Goal: Check status: Check status

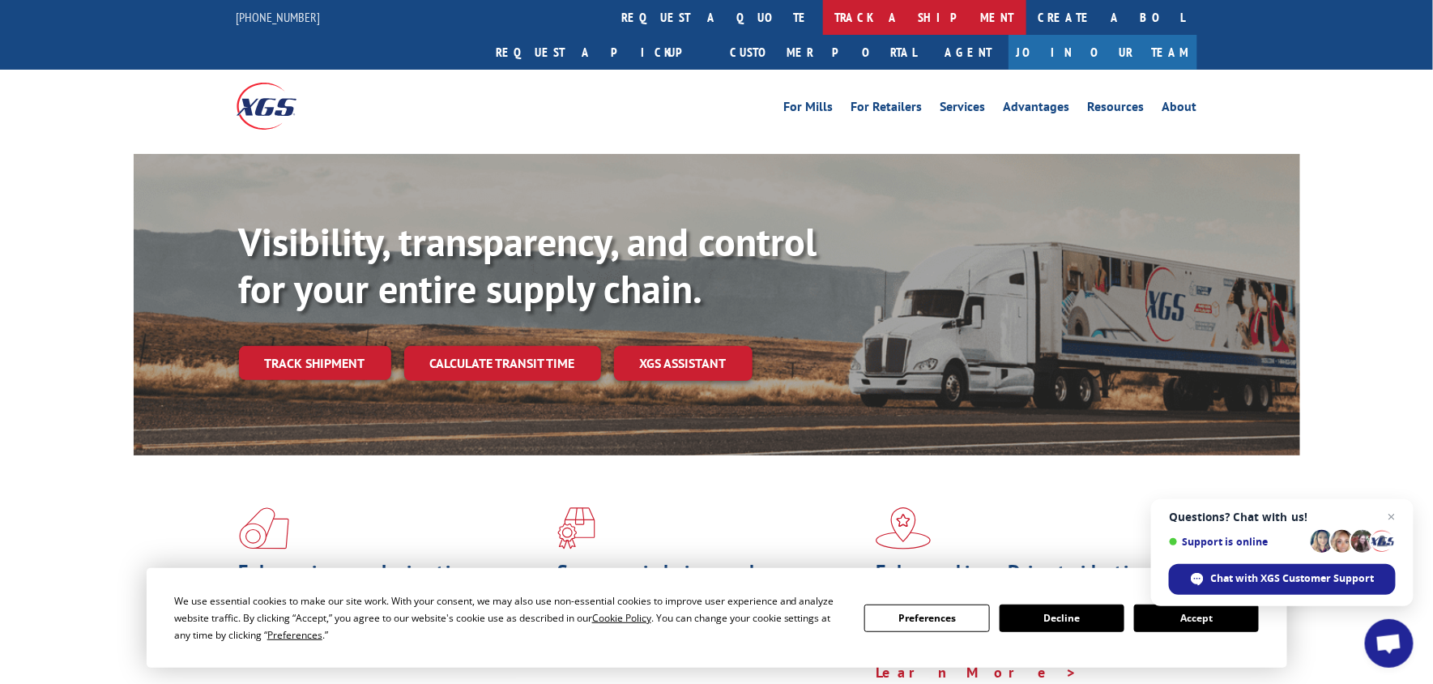
click at [823, 21] on link "track a shipment" at bounding box center [924, 17] width 203 height 35
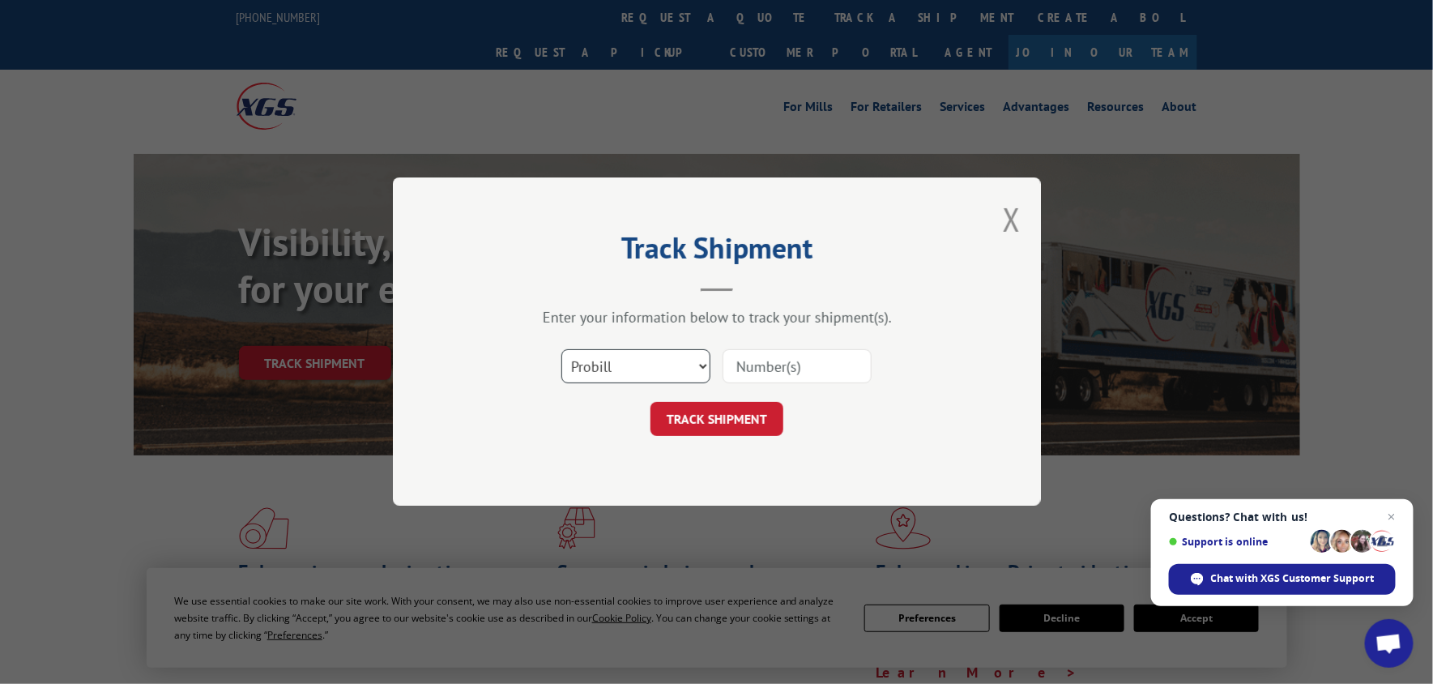
click at [707, 363] on select "Select category... Probill BOL PO" at bounding box center [635, 367] width 149 height 34
click at [598, 361] on select "Select category... Probill BOL PO" at bounding box center [635, 367] width 149 height 34
click at [561, 350] on select "Select category... Probill BOL PO" at bounding box center [635, 367] width 149 height 34
click at [581, 366] on select "Select category... Probill BOL PO" at bounding box center [635, 367] width 149 height 34
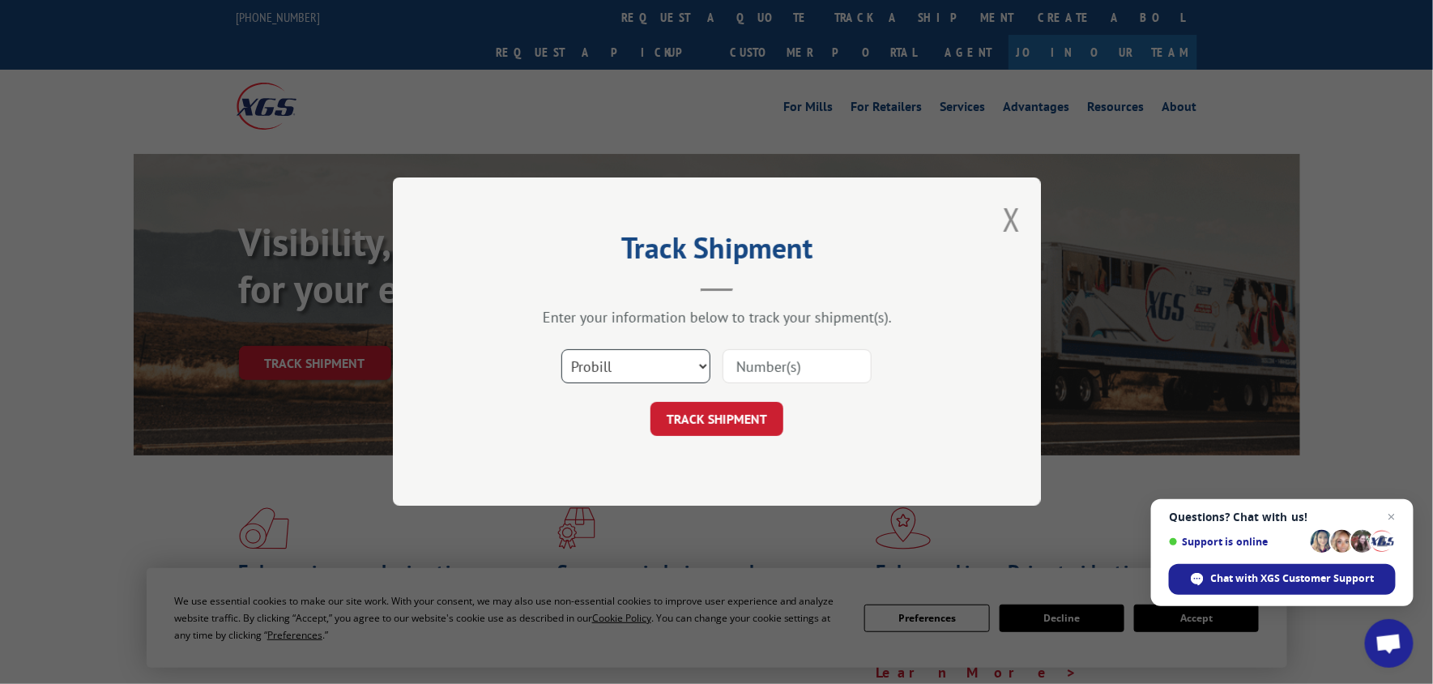
scroll to position [598, 0]
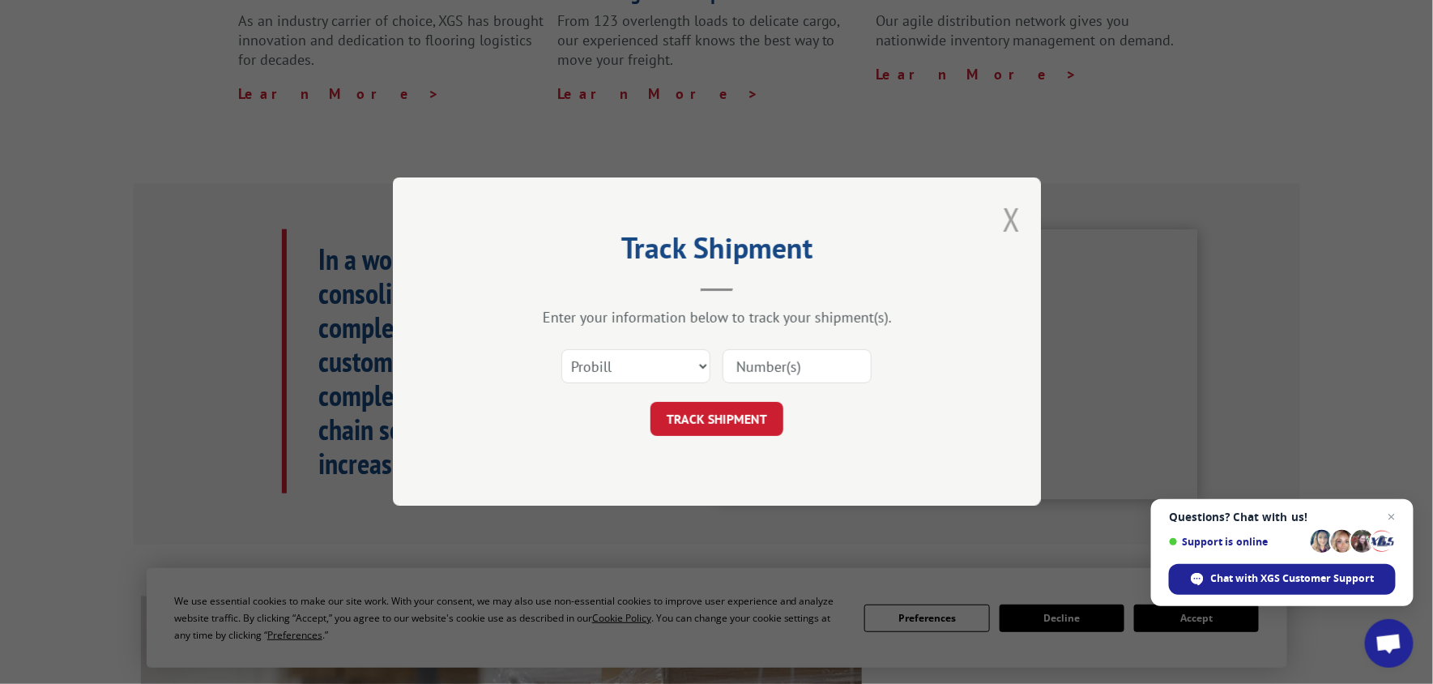
click at [1019, 211] on button "Close modal" at bounding box center [1012, 219] width 18 height 43
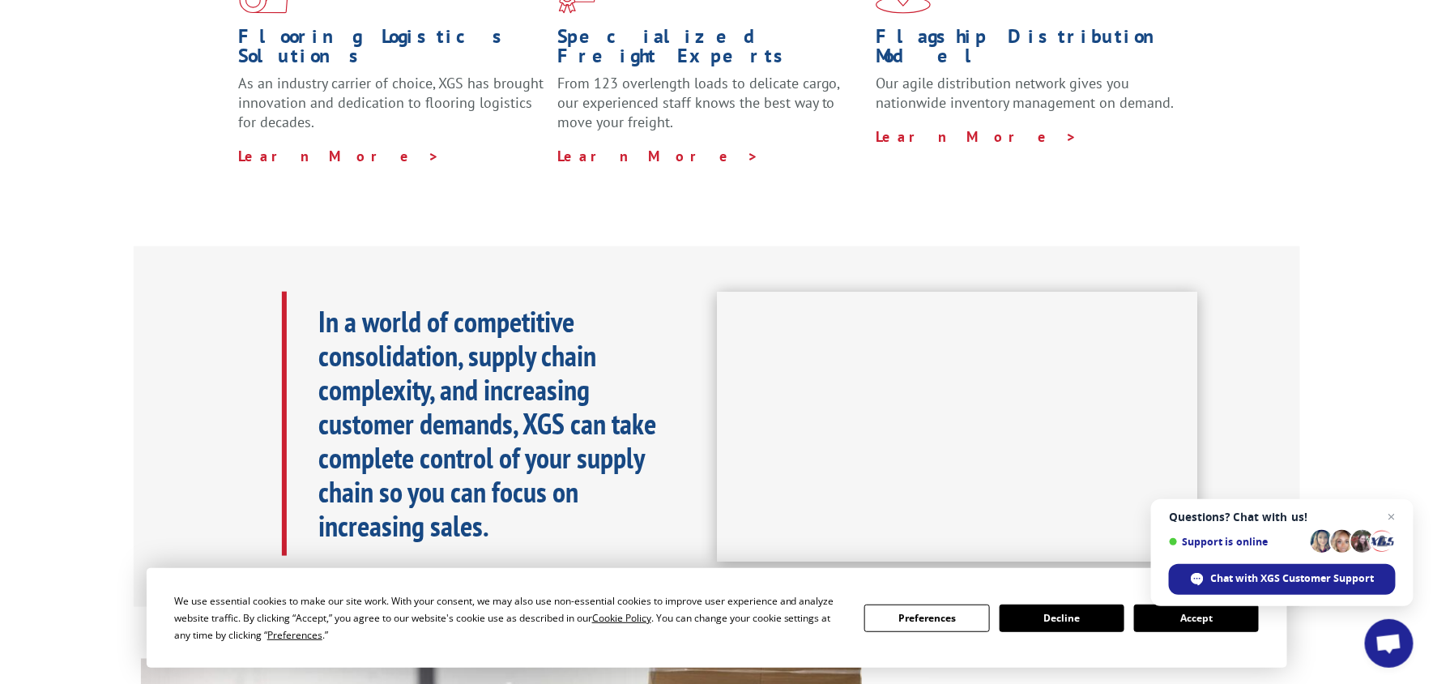
scroll to position [540, 0]
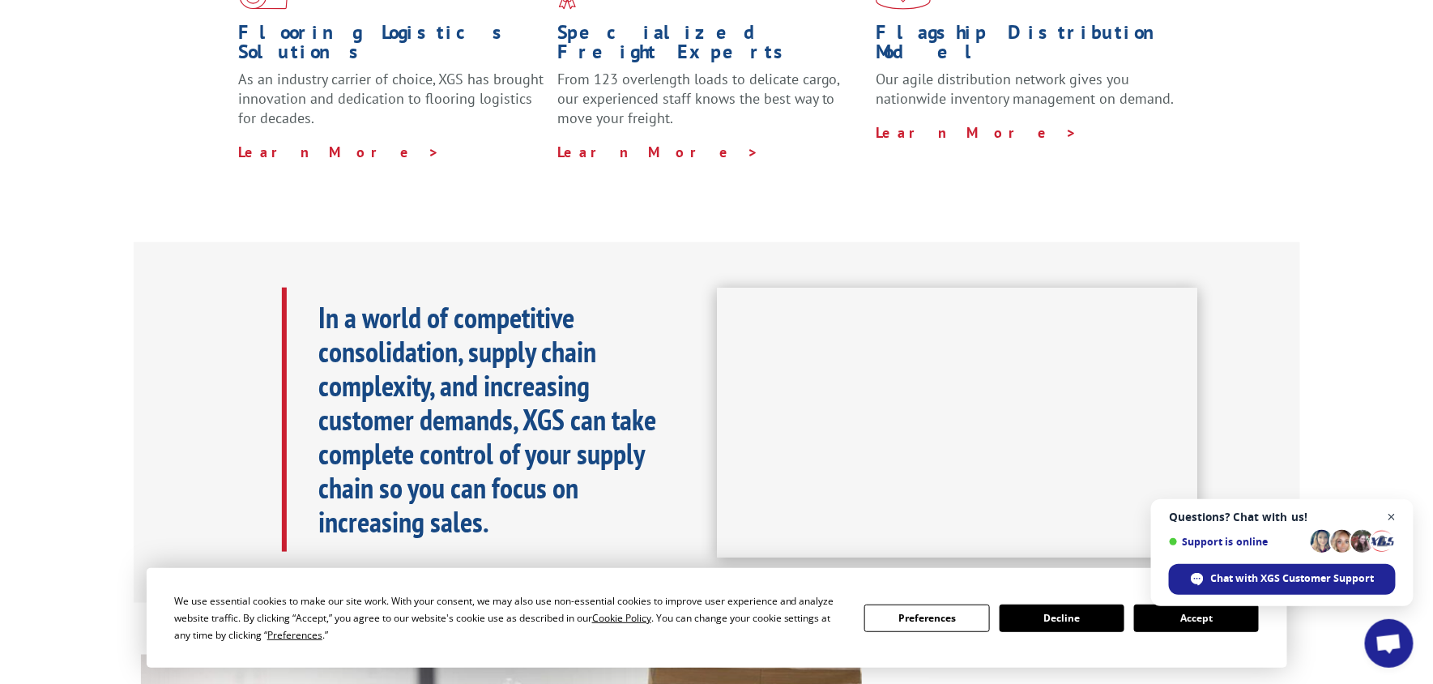
click at [1393, 516] on span "Open chat" at bounding box center [1392, 517] width 20 height 20
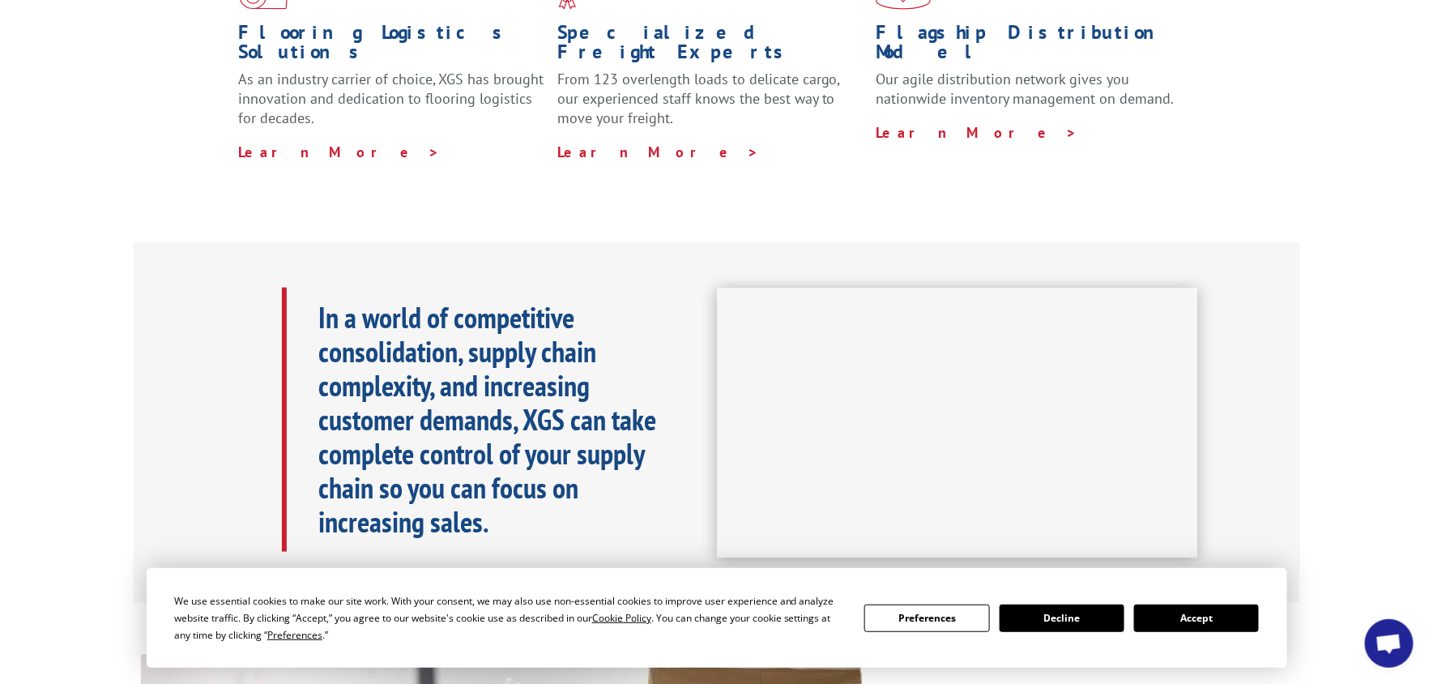
click at [1166, 609] on button "Accept" at bounding box center [1196, 618] width 125 height 28
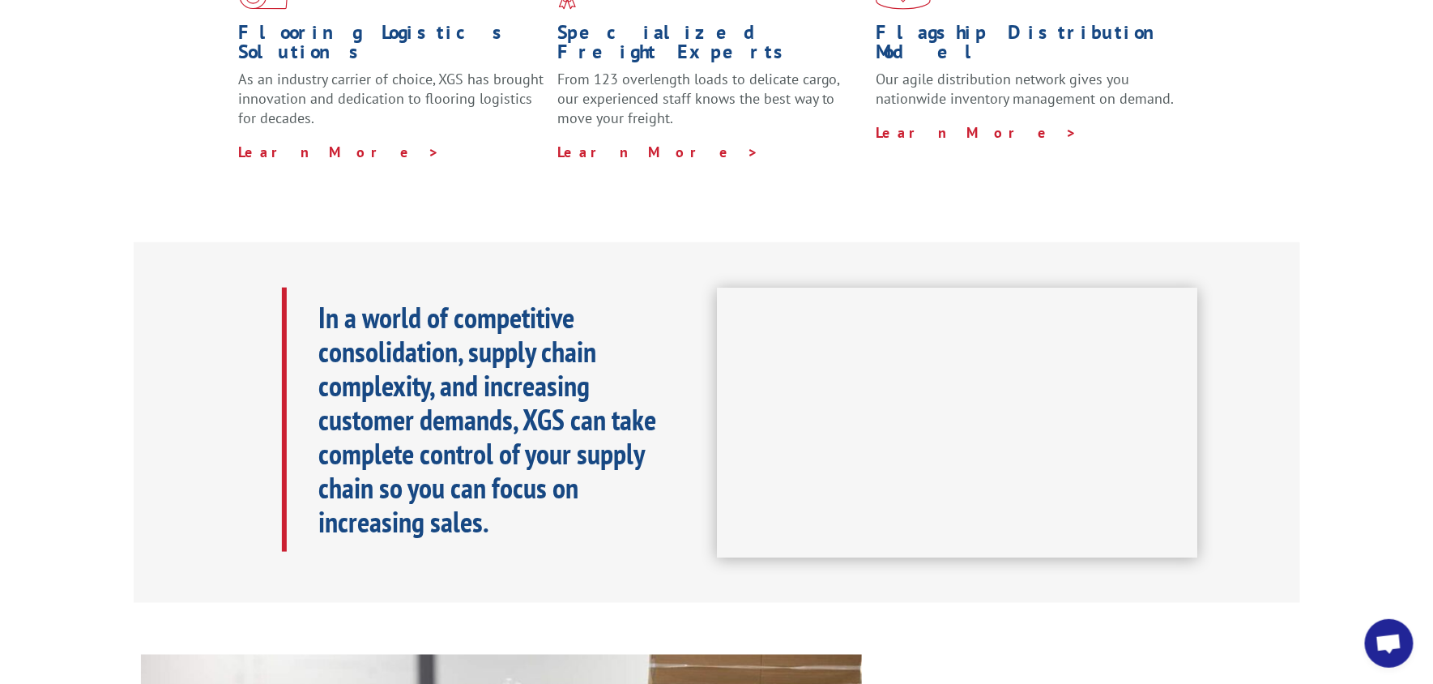
scroll to position [0, 0]
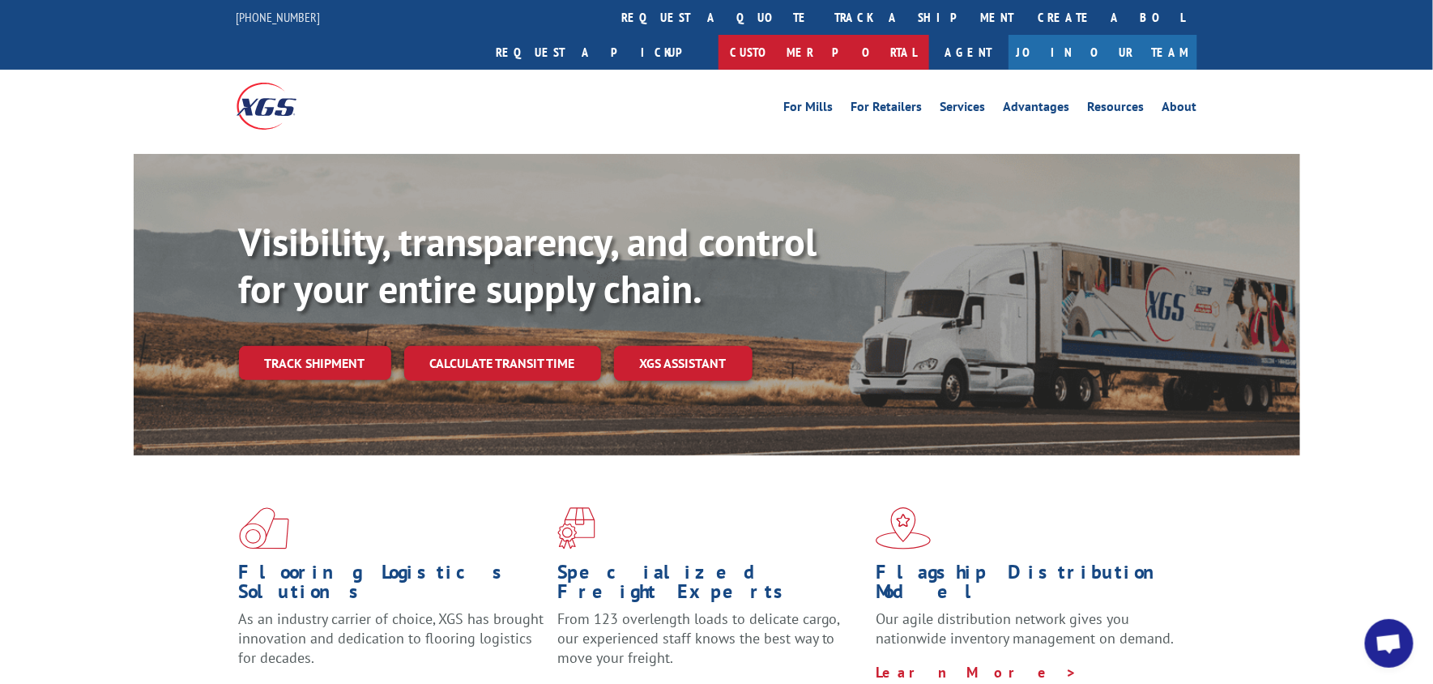
click at [929, 35] on link "Customer Portal" at bounding box center [824, 52] width 211 height 35
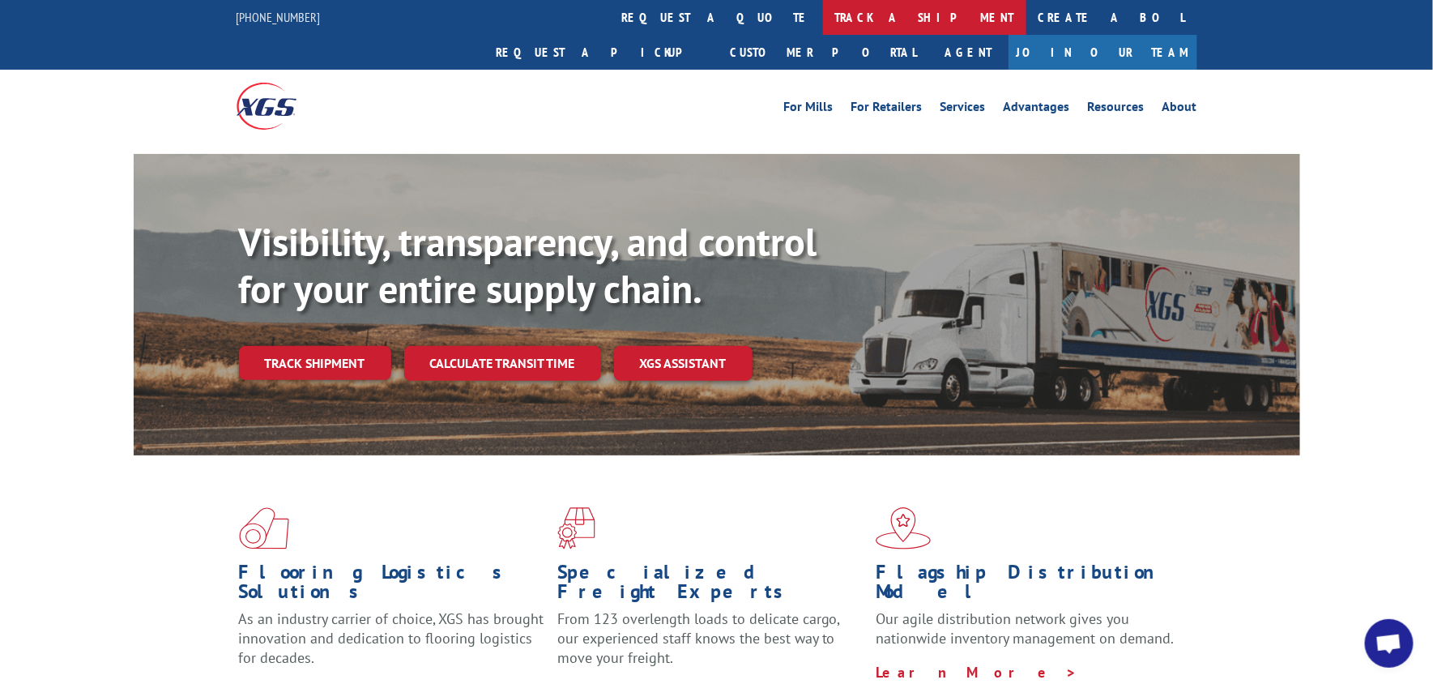
click at [823, 14] on link "track a shipment" at bounding box center [924, 17] width 203 height 35
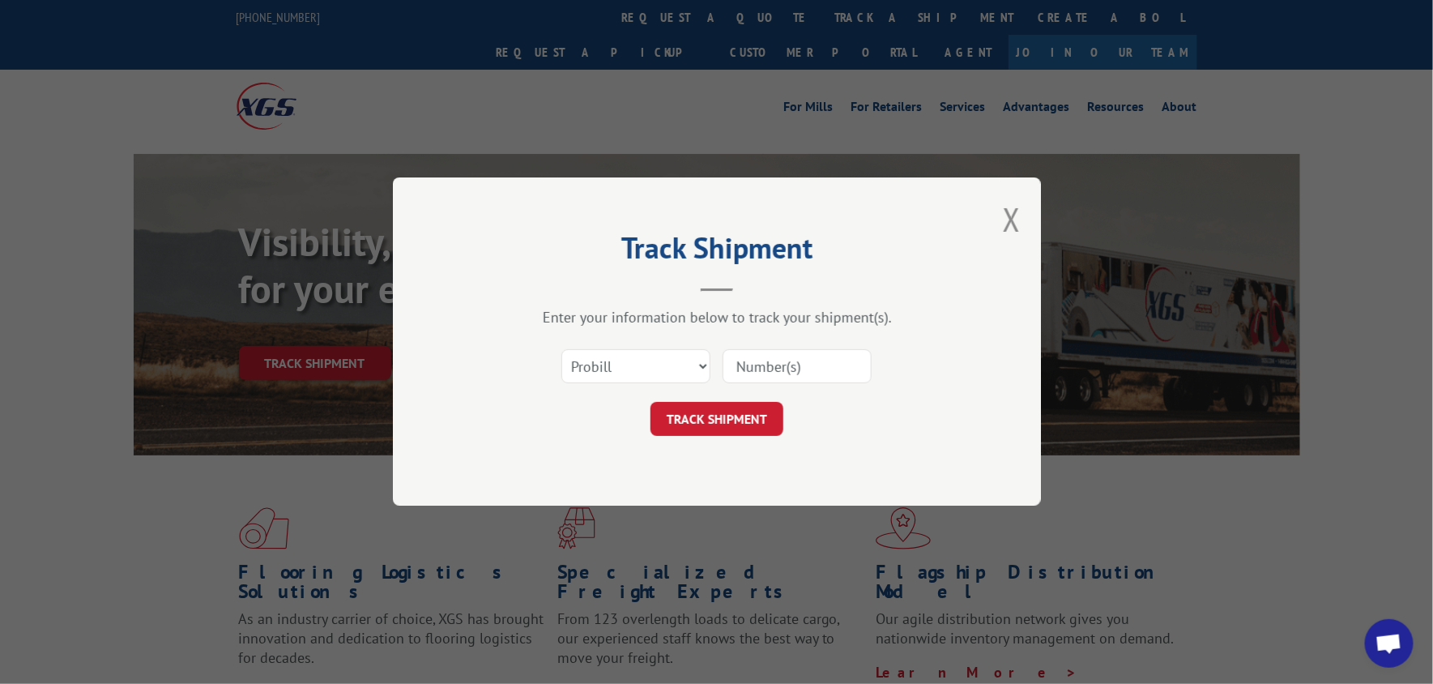
click at [775, 367] on input at bounding box center [797, 367] width 149 height 34
type input "2842015"
click at [711, 411] on button "TRACK SHIPMENT" at bounding box center [717, 420] width 133 height 34
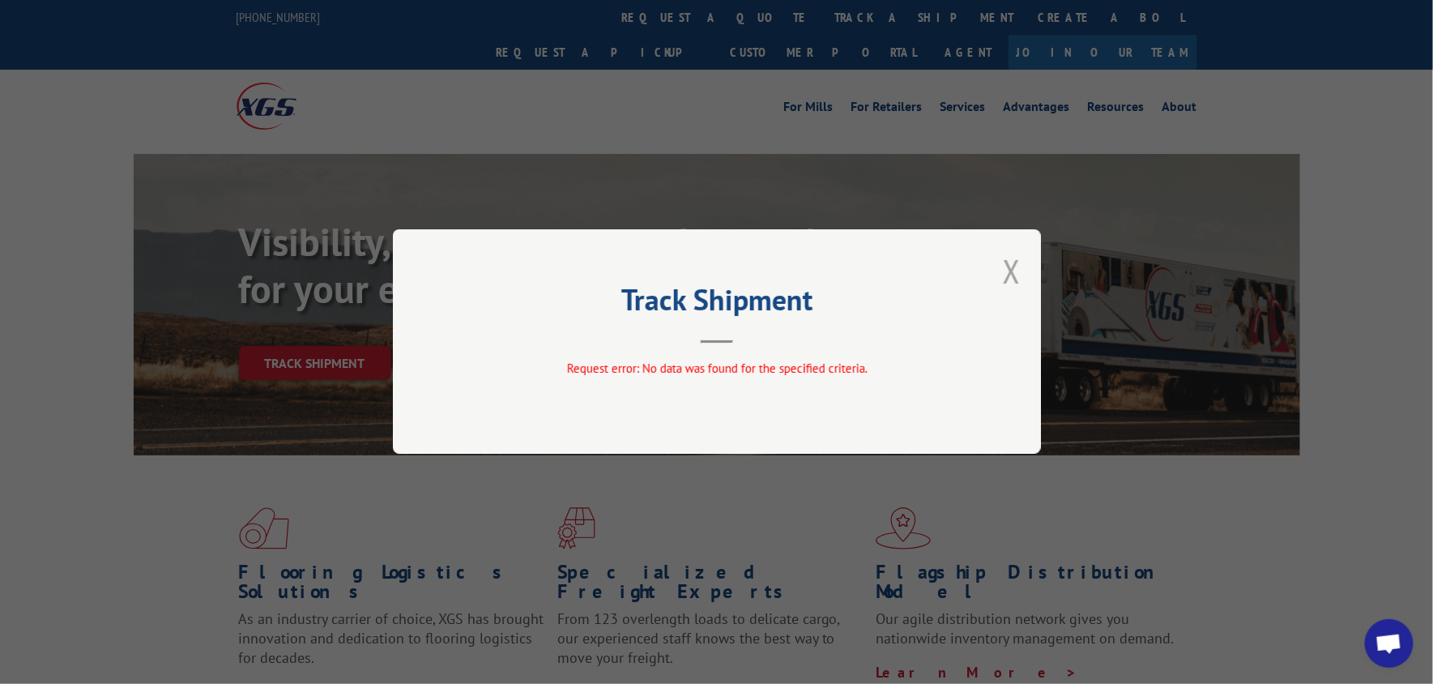
click at [1004, 272] on button "Close modal" at bounding box center [1012, 271] width 18 height 43
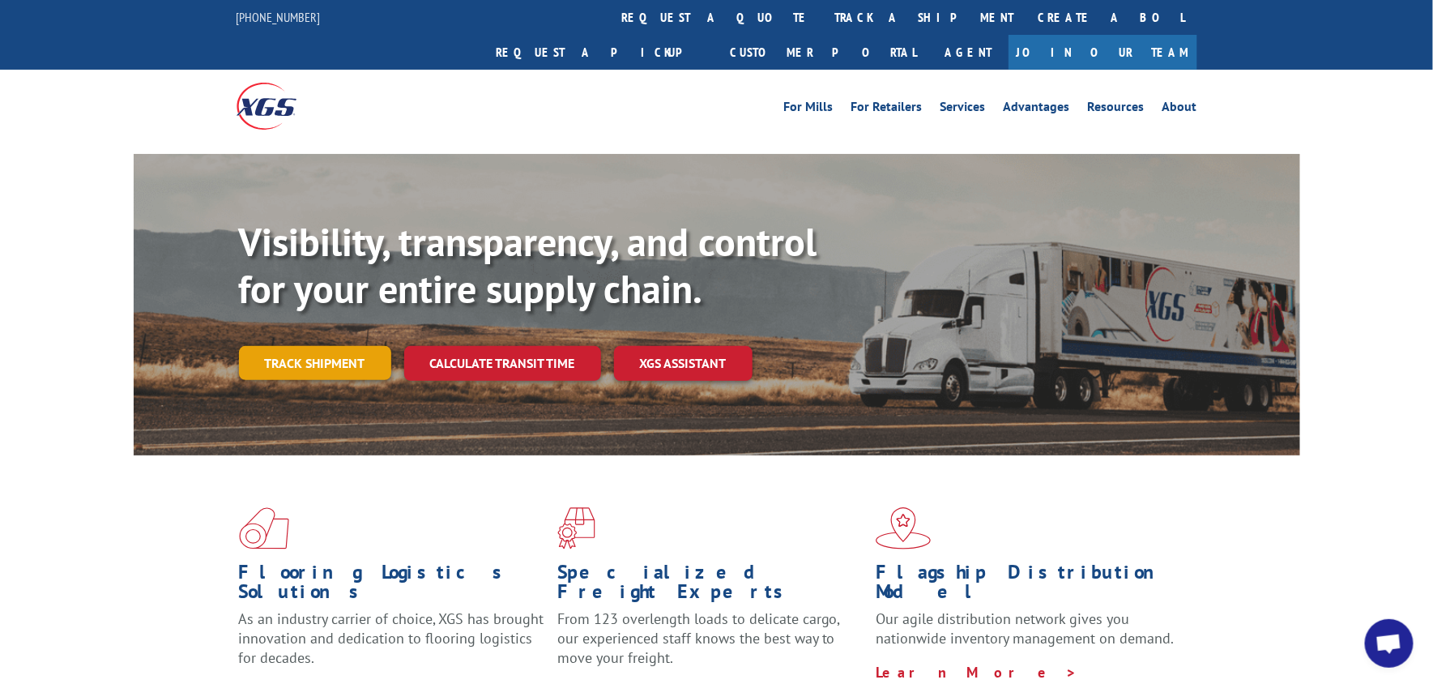
click at [276, 346] on link "Track shipment" at bounding box center [315, 363] width 152 height 34
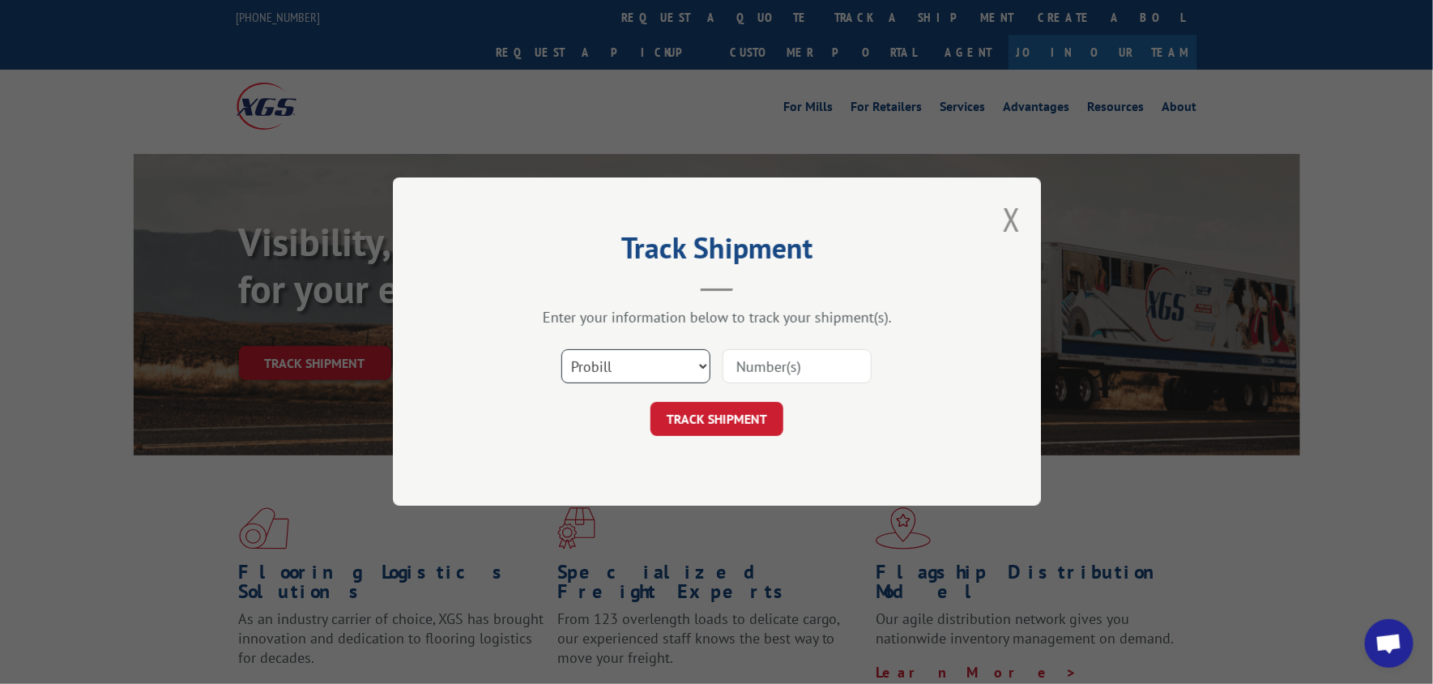
click at [703, 358] on select "Select category... Probill BOL PO" at bounding box center [635, 367] width 149 height 34
select select "bol"
click at [561, 350] on select "Select category... Probill BOL PO" at bounding box center [635, 367] width 149 height 34
click at [749, 361] on input at bounding box center [797, 367] width 149 height 34
type input "2842015"
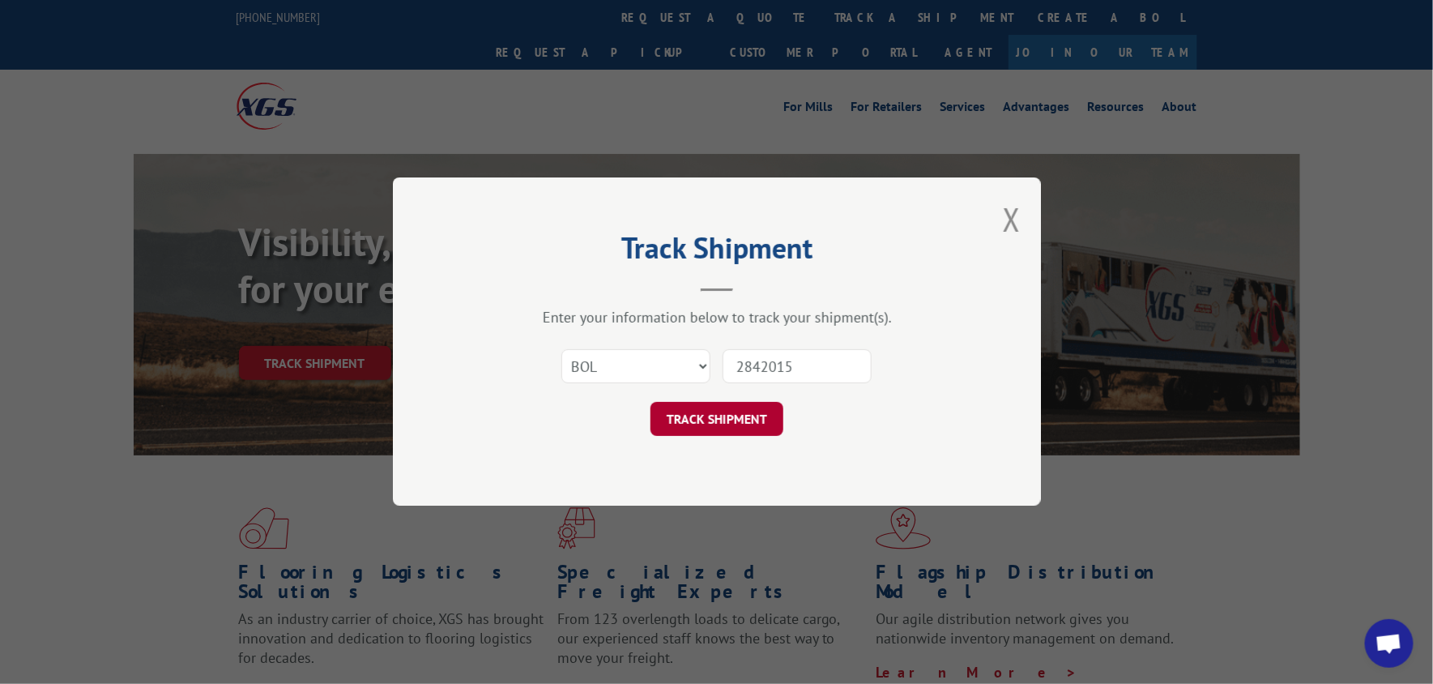
click at [740, 420] on button "TRACK SHIPMENT" at bounding box center [717, 420] width 133 height 34
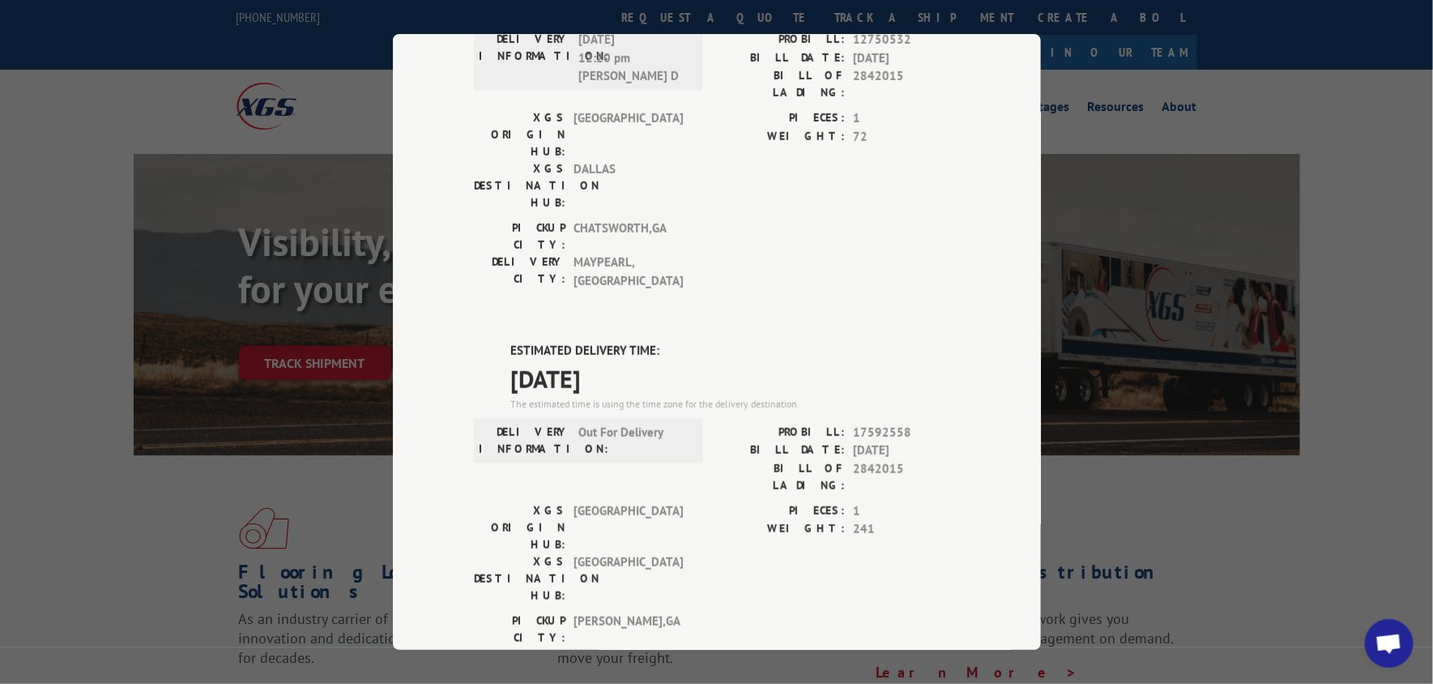
scroll to position [270, 0]
